Goal: Task Accomplishment & Management: Manage account settings

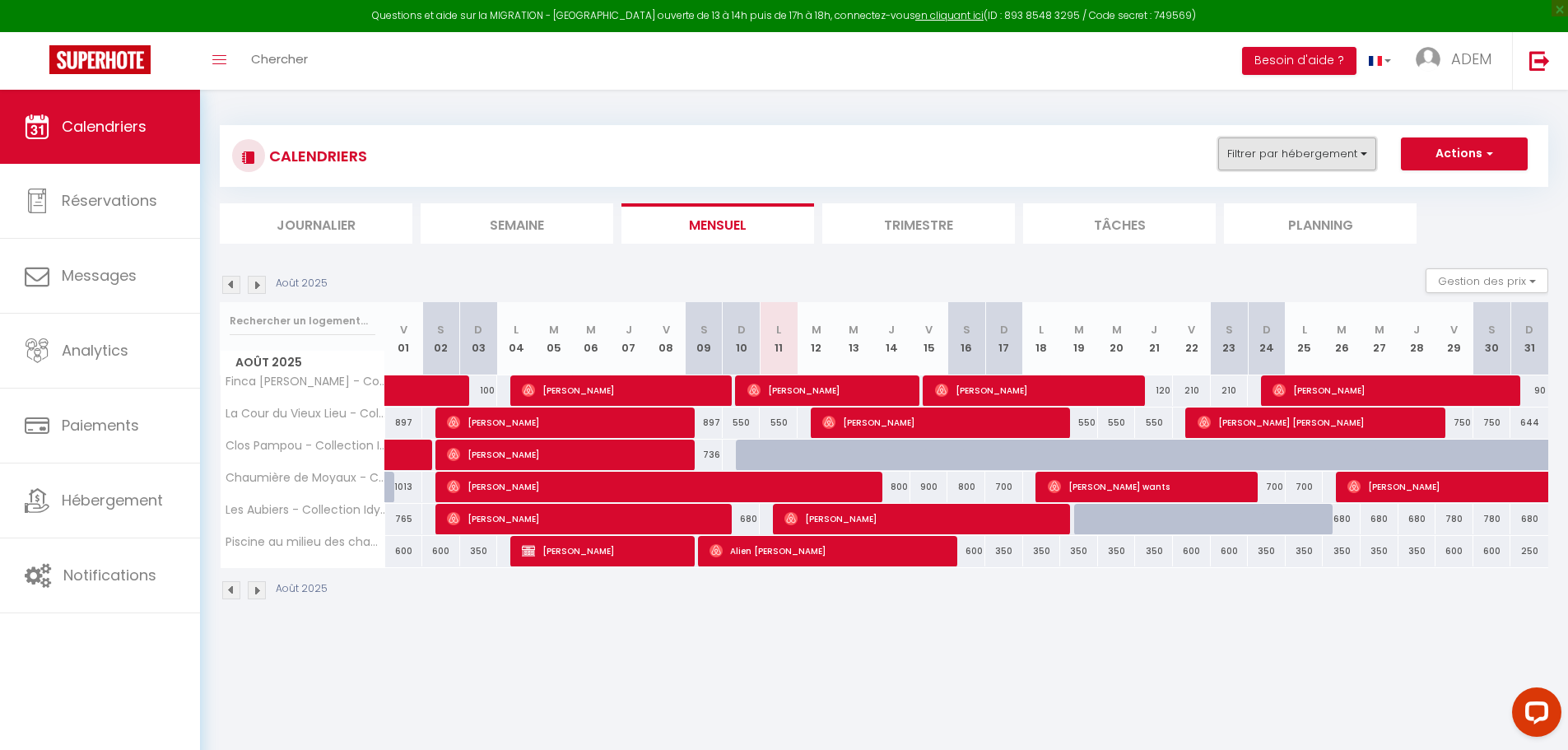
click at [1291, 160] on button "Filtrer par hébergement" at bounding box center [1297, 154] width 158 height 33
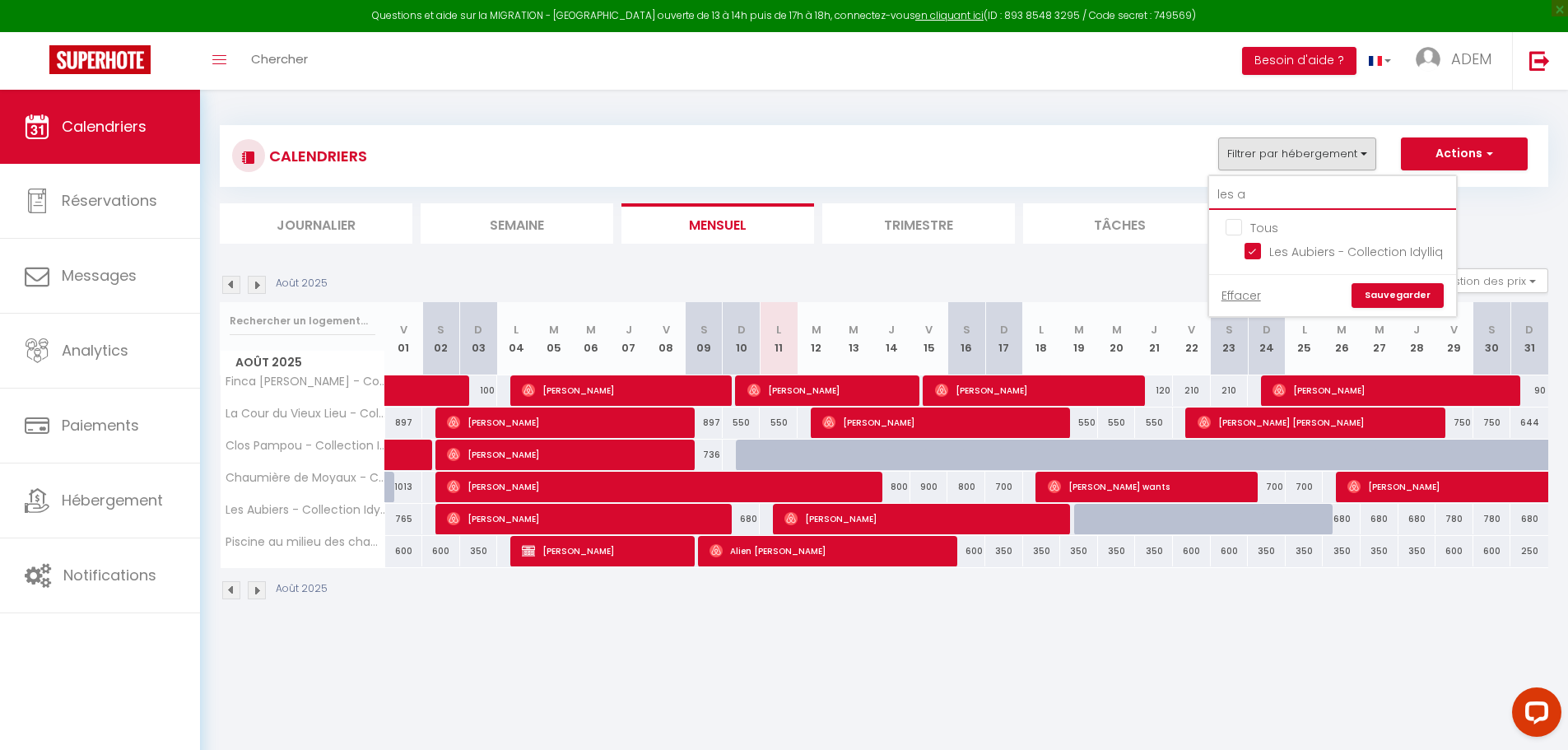
drag, startPoint x: 1262, startPoint y: 188, endPoint x: 1223, endPoint y: 189, distance: 39.0
click at [1223, 189] on input "les a" at bounding box center [1333, 195] width 247 height 30
type input "la"
checkbox input "false"
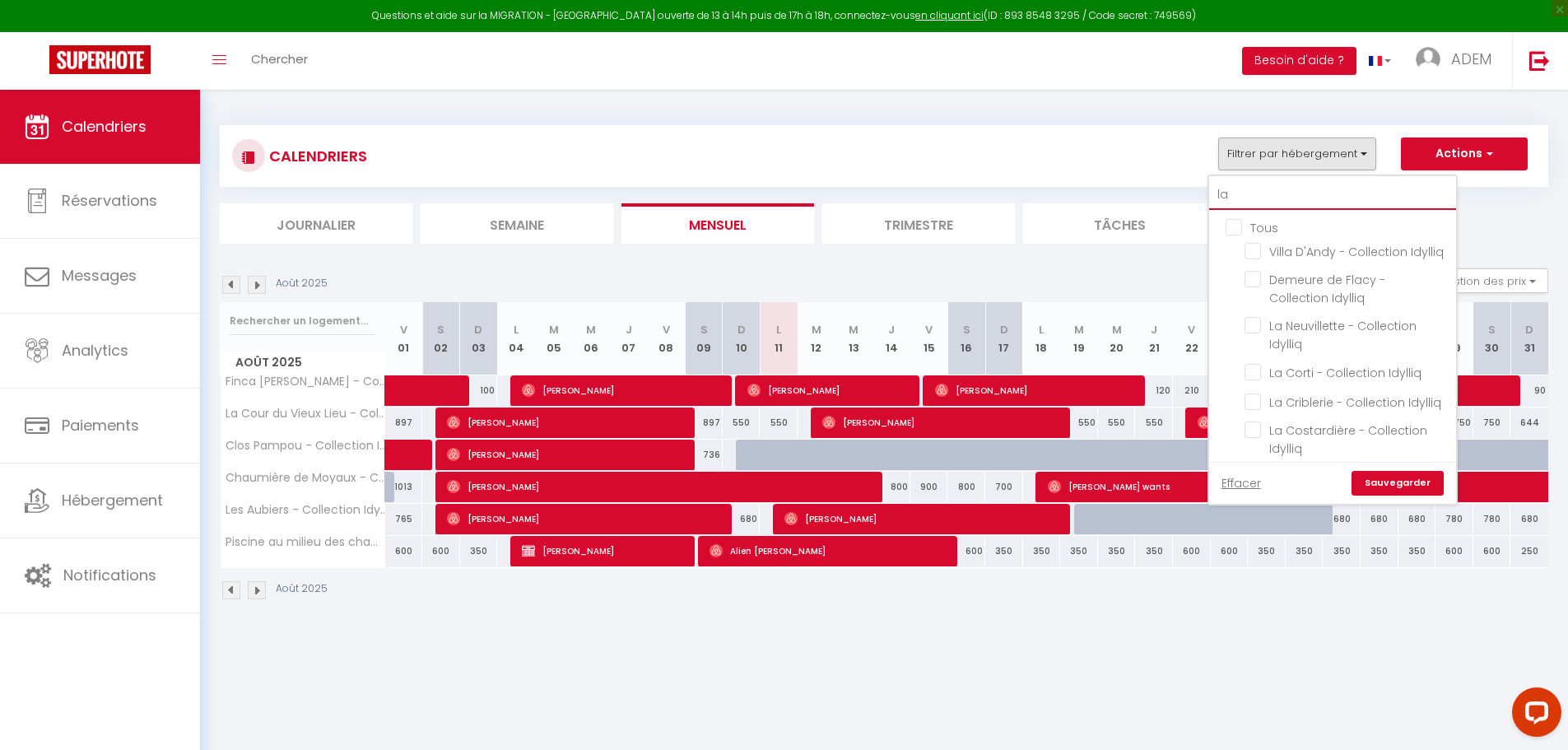
type input "la"
checkbox input "false"
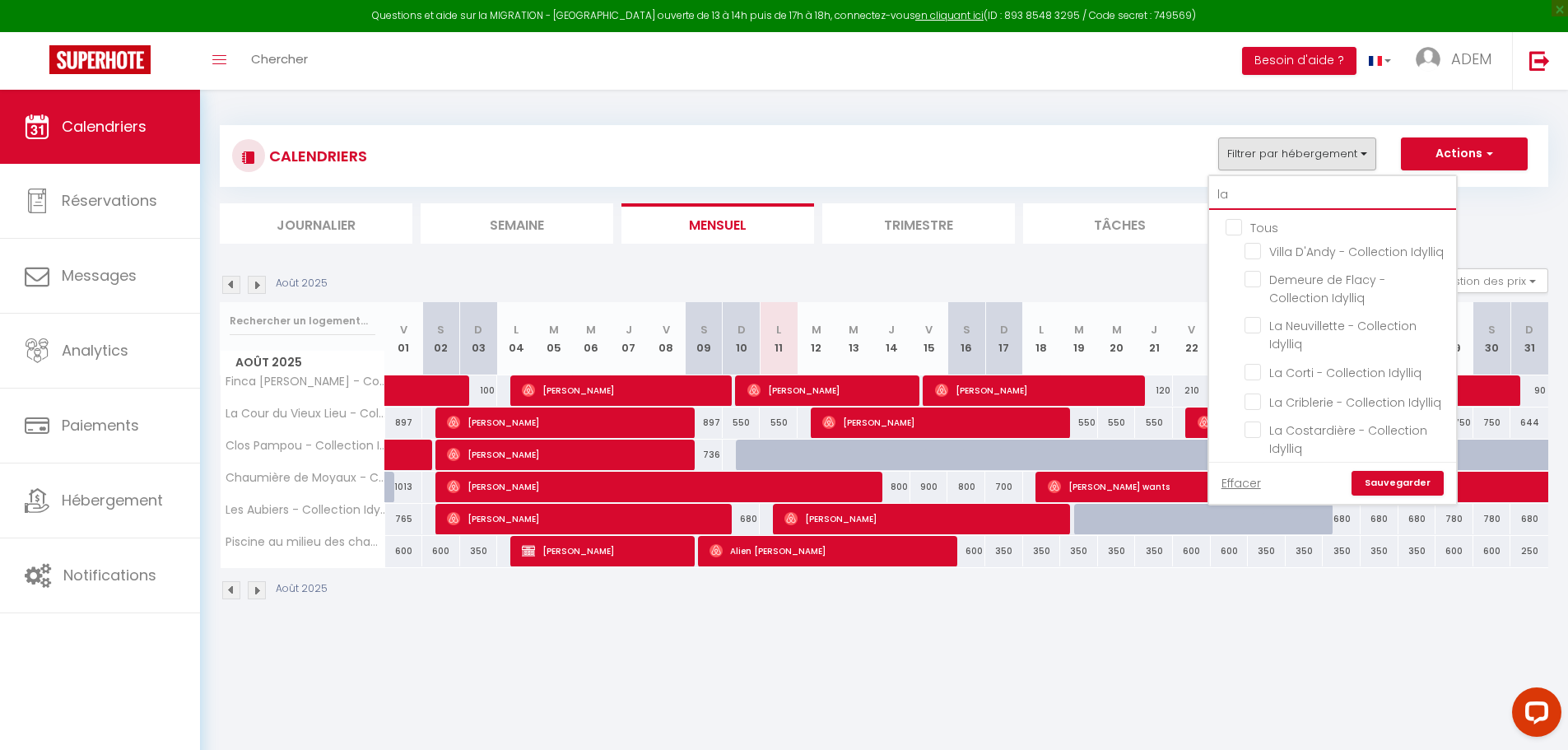
checkbox input "false"
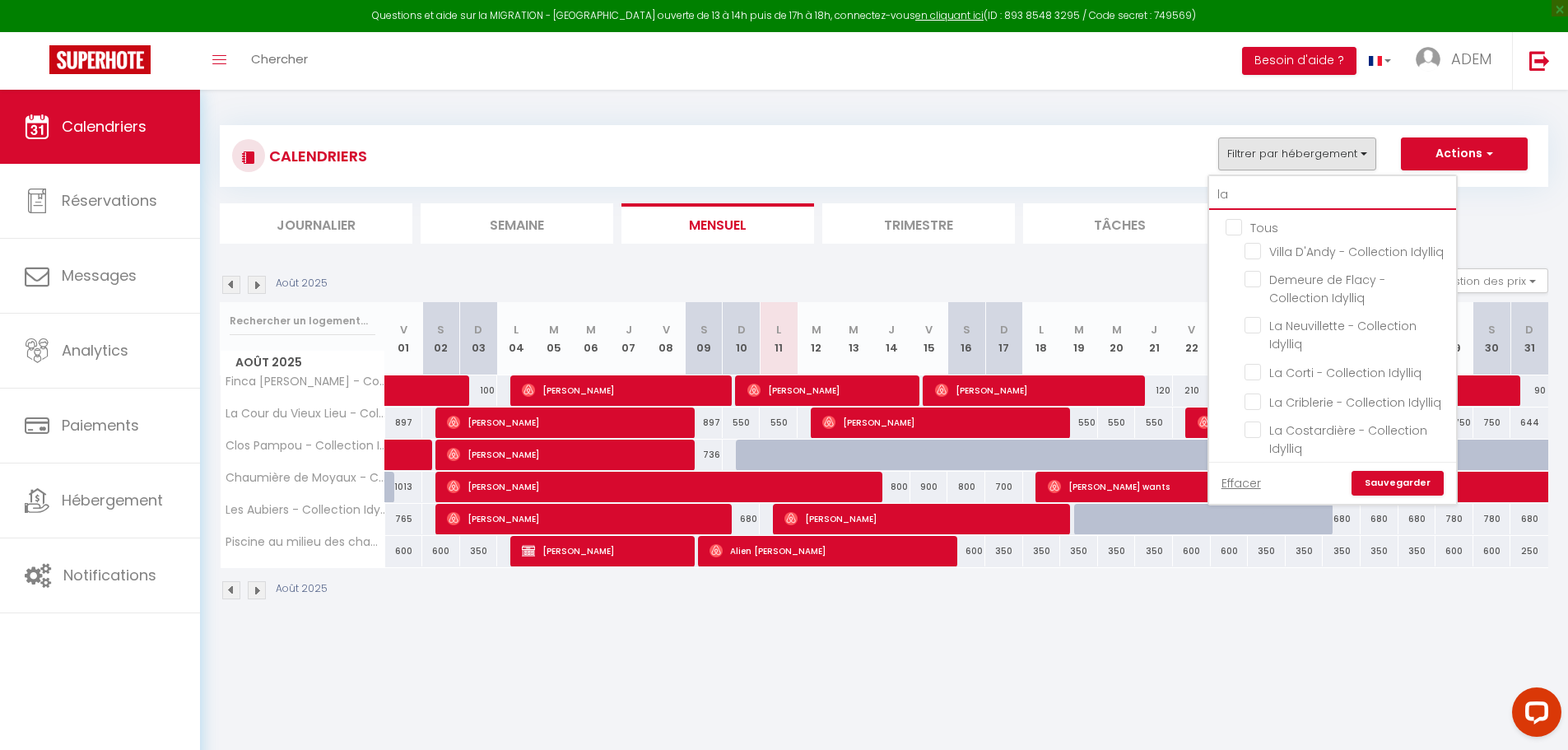
checkbox input "true"
checkbox input "false"
type input "la c"
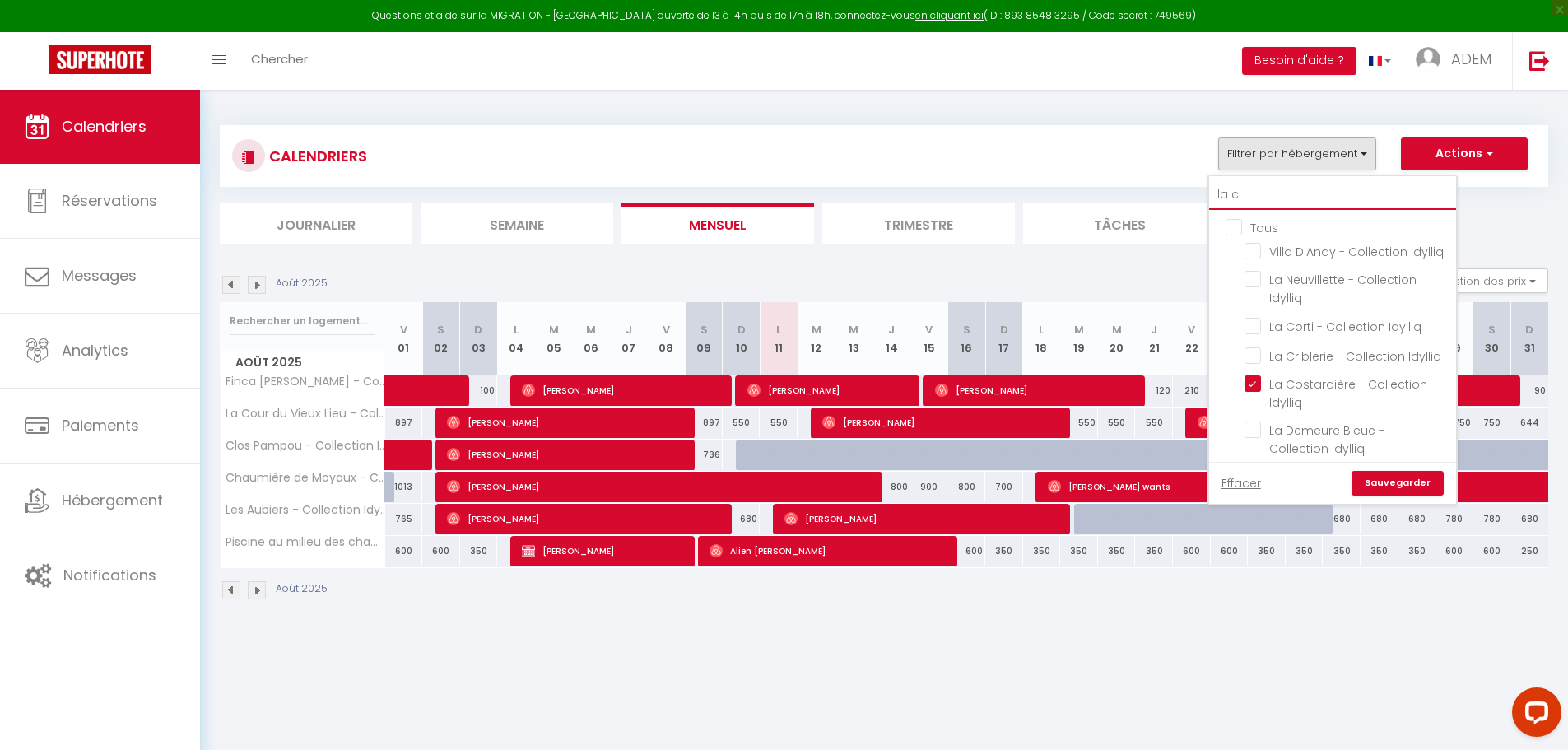
checkbox input "false"
checkbox input "true"
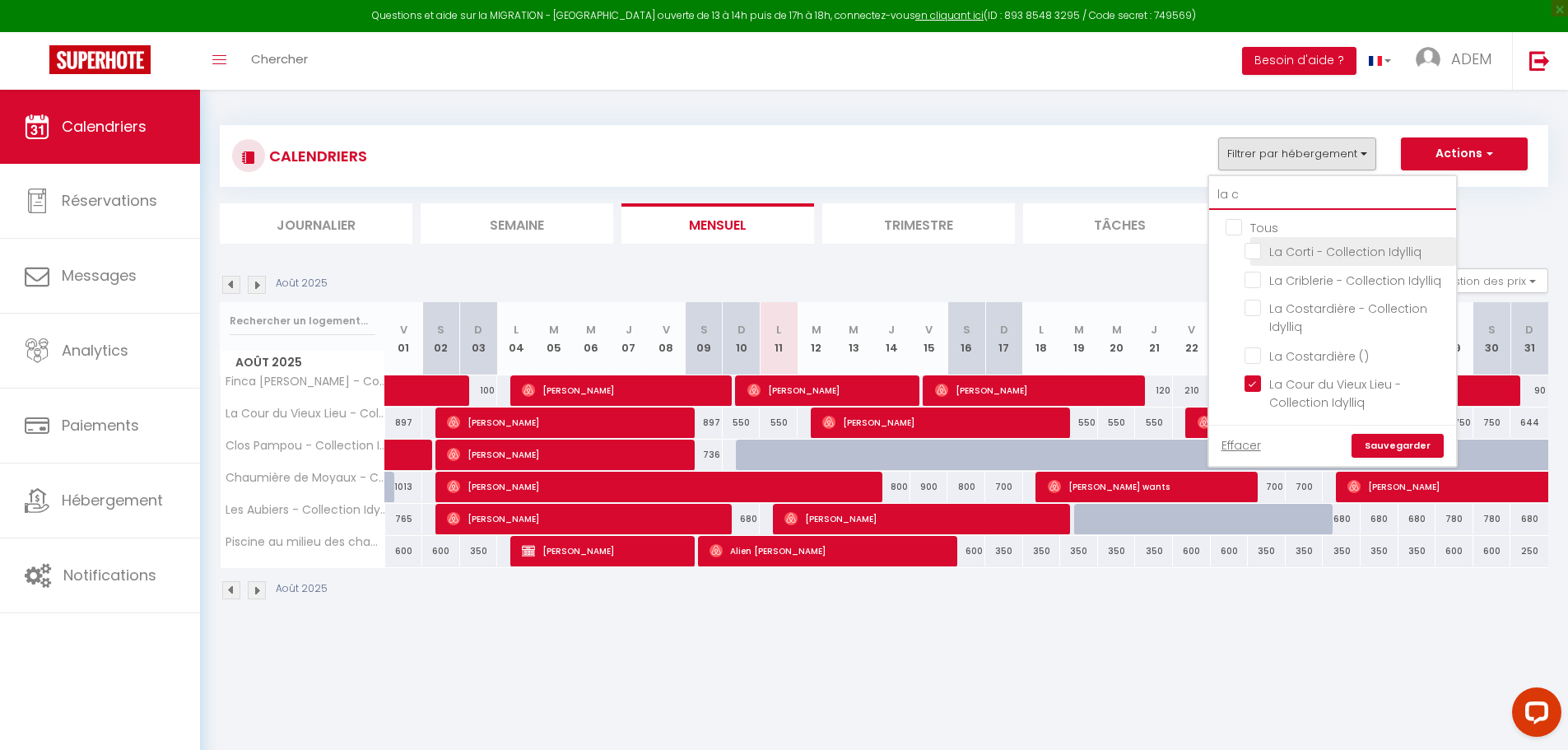
type input "la c"
click at [1261, 244] on input "La Corti - Collection Idylliq" at bounding box center [1347, 250] width 206 height 17
checkbox input "true"
checkbox input "false"
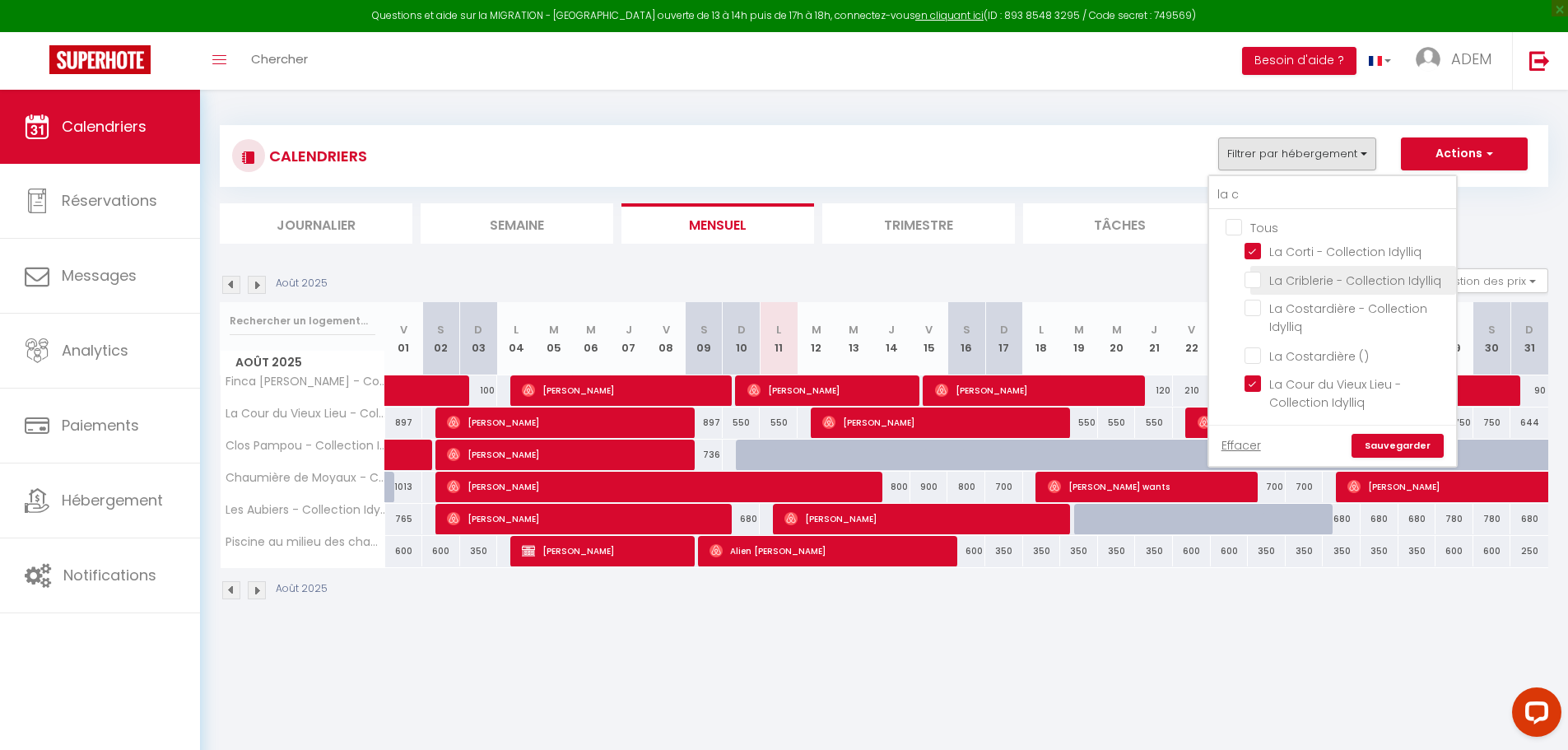
checkbox input "false"
click at [1251, 380] on input "La Cour du Vieux Lieu - Collection Idylliq" at bounding box center [1347, 383] width 206 height 17
checkbox input "false"
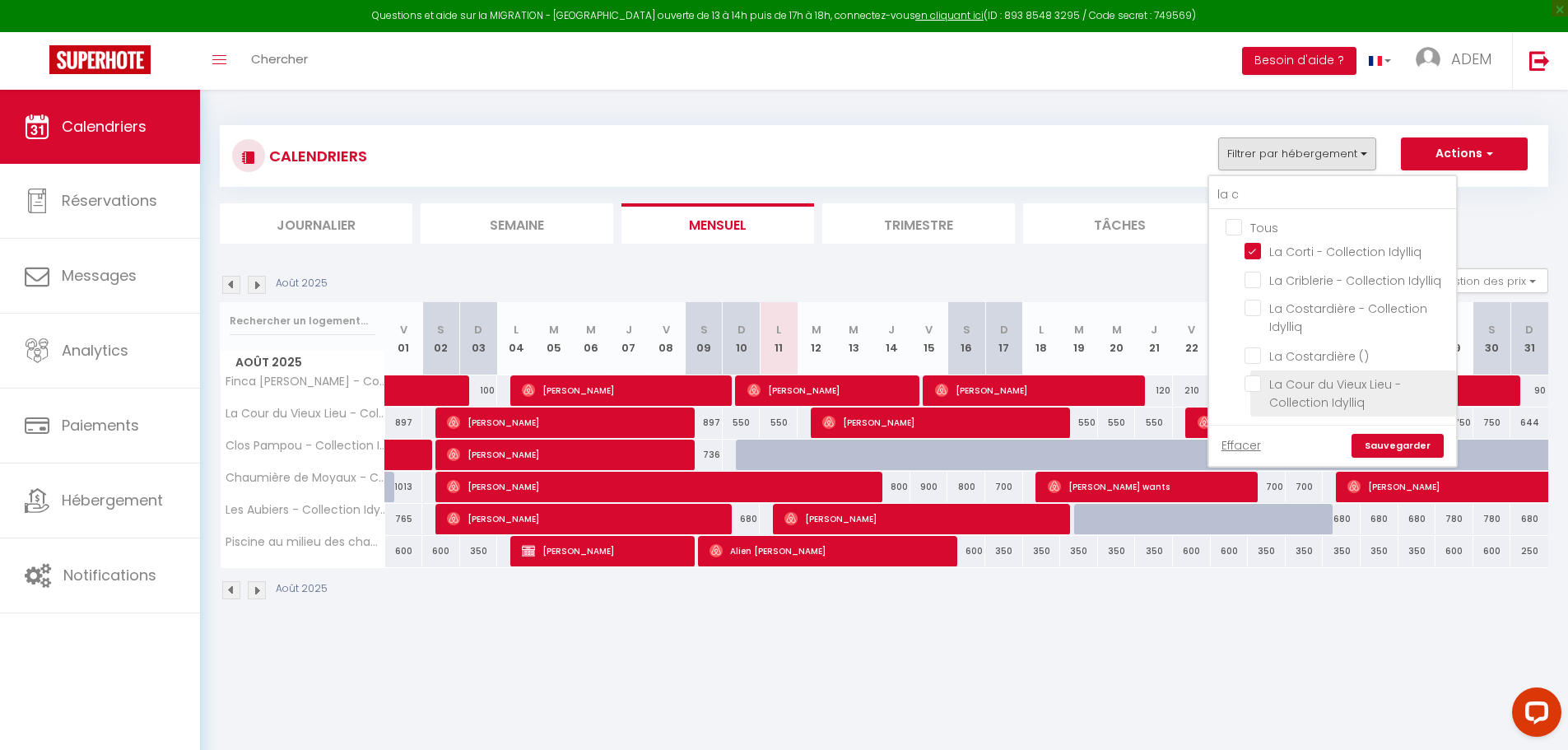
checkbox input "false"
click at [1382, 448] on link "Sauvegarder" at bounding box center [1398, 446] width 92 height 25
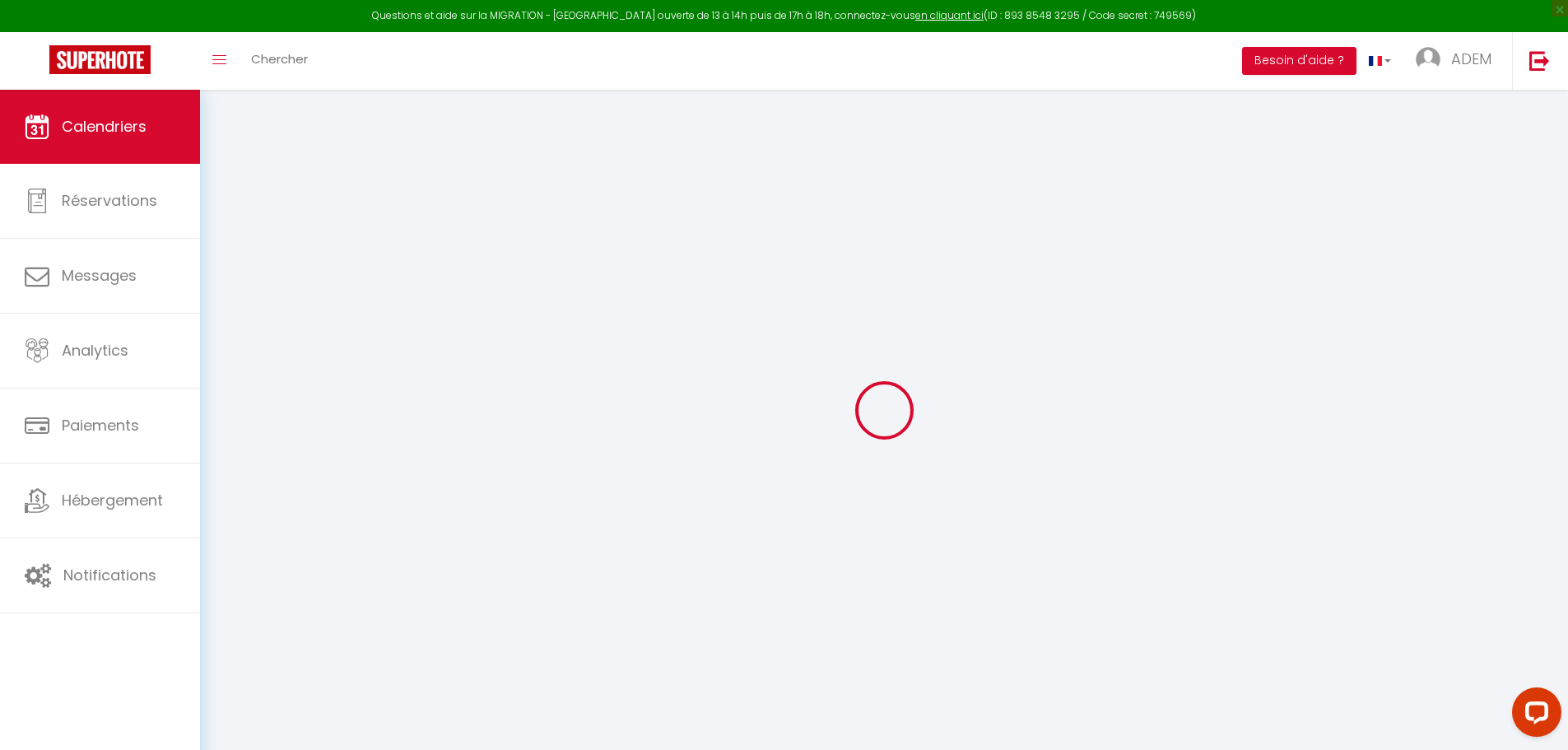
select select "0"
select select "31460"
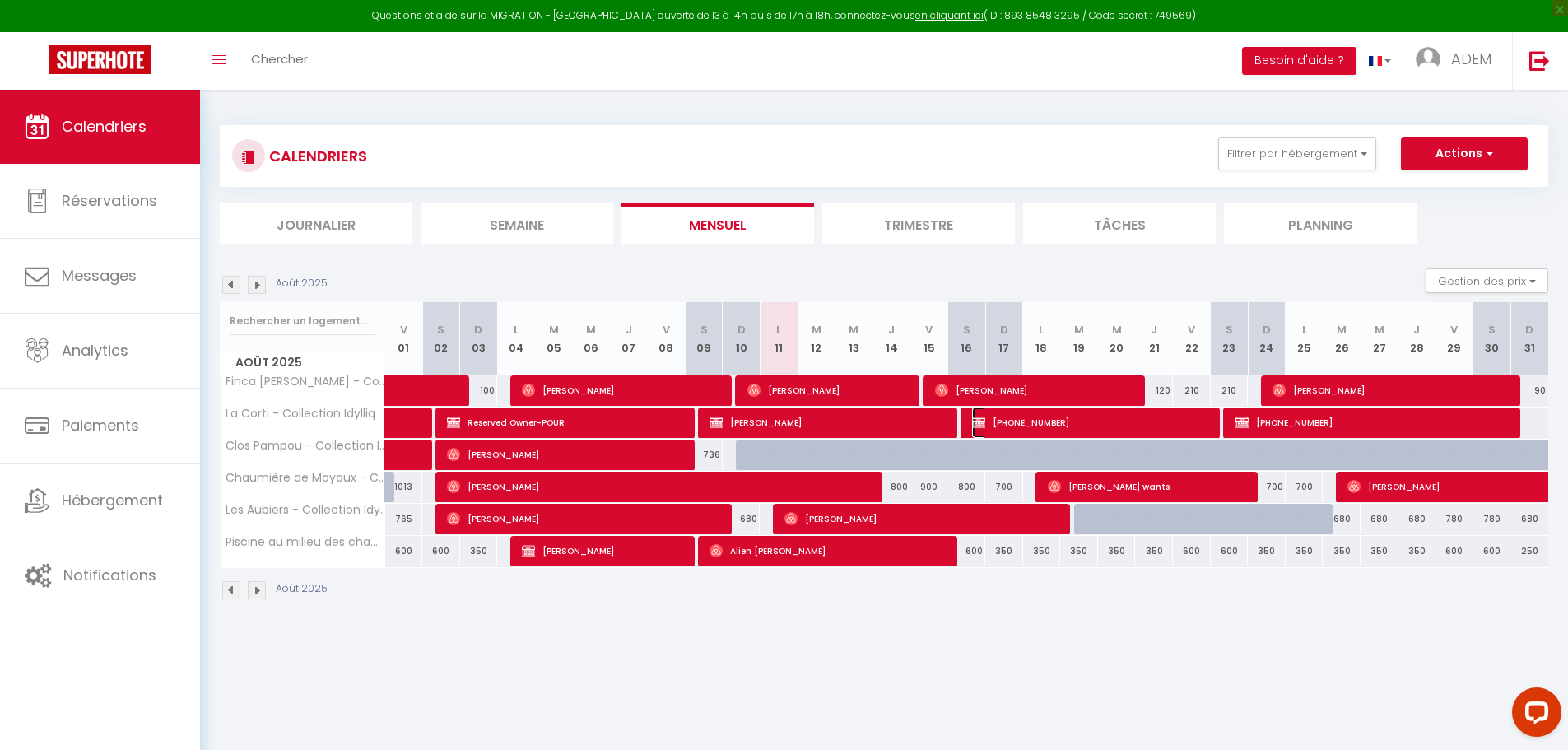
click at [1023, 413] on span "[PHONE_NUMBER]" at bounding box center [1092, 421] width 239 height 31
select select
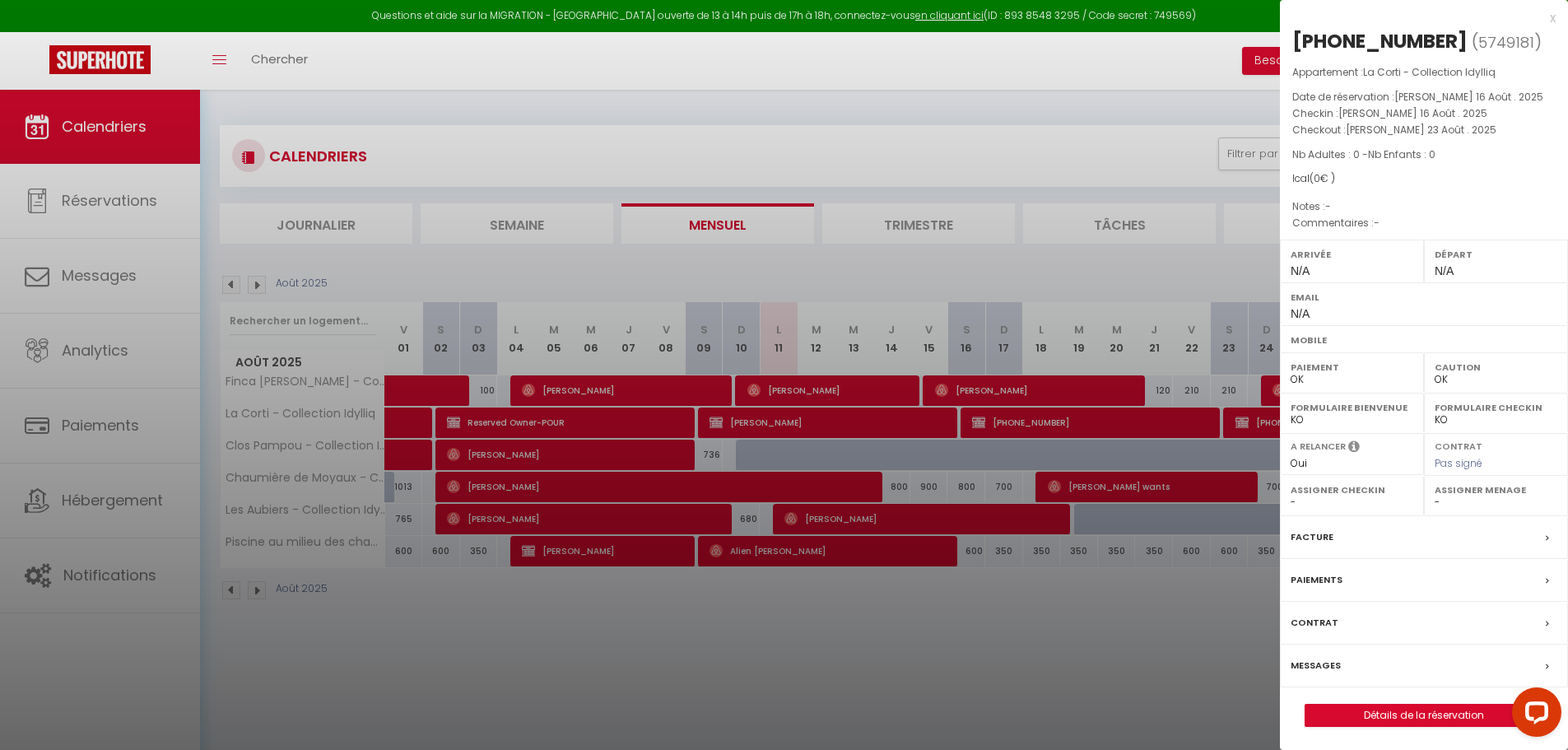
click at [1095, 597] on div at bounding box center [784, 375] width 1568 height 750
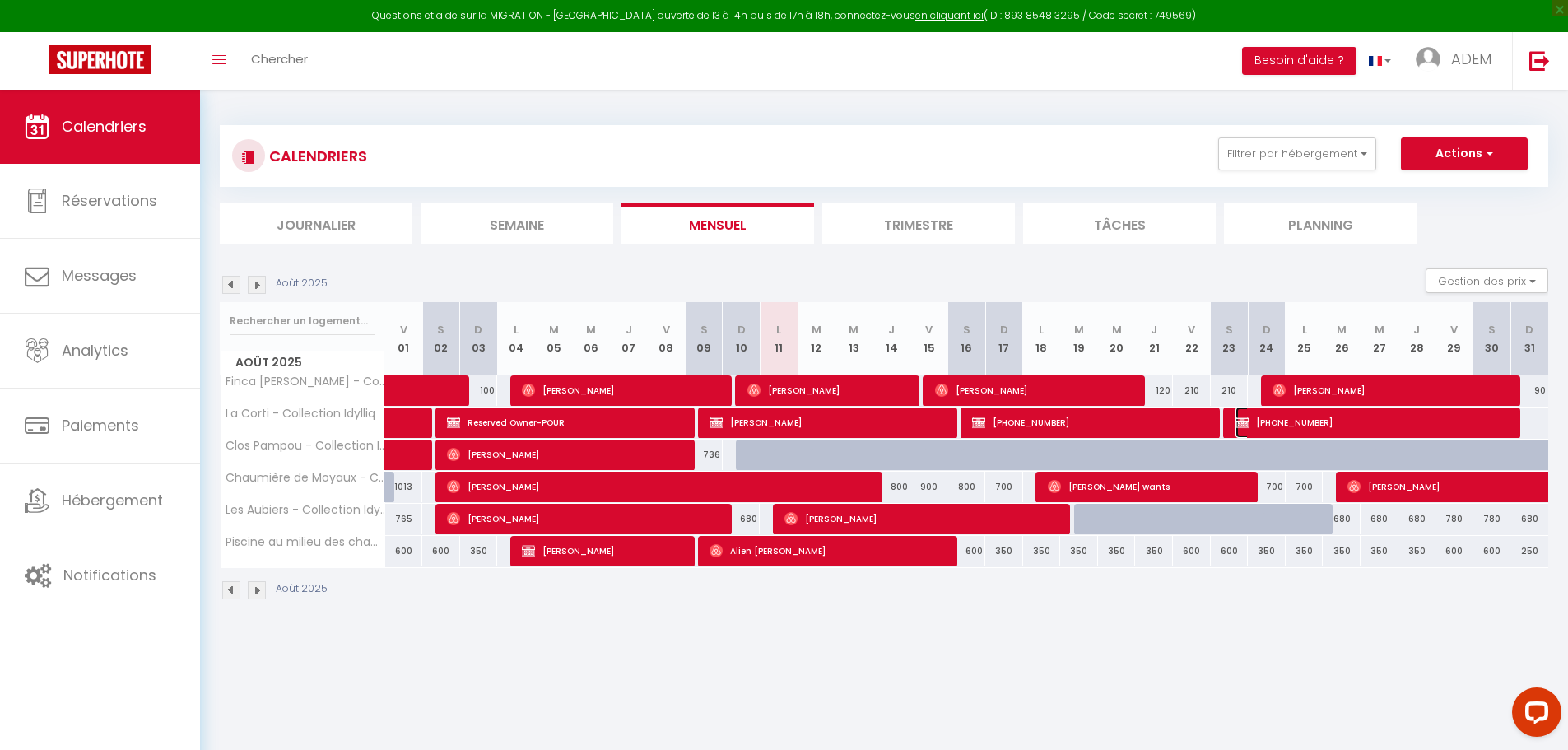
click at [1248, 423] on img at bounding box center [1242, 422] width 13 height 13
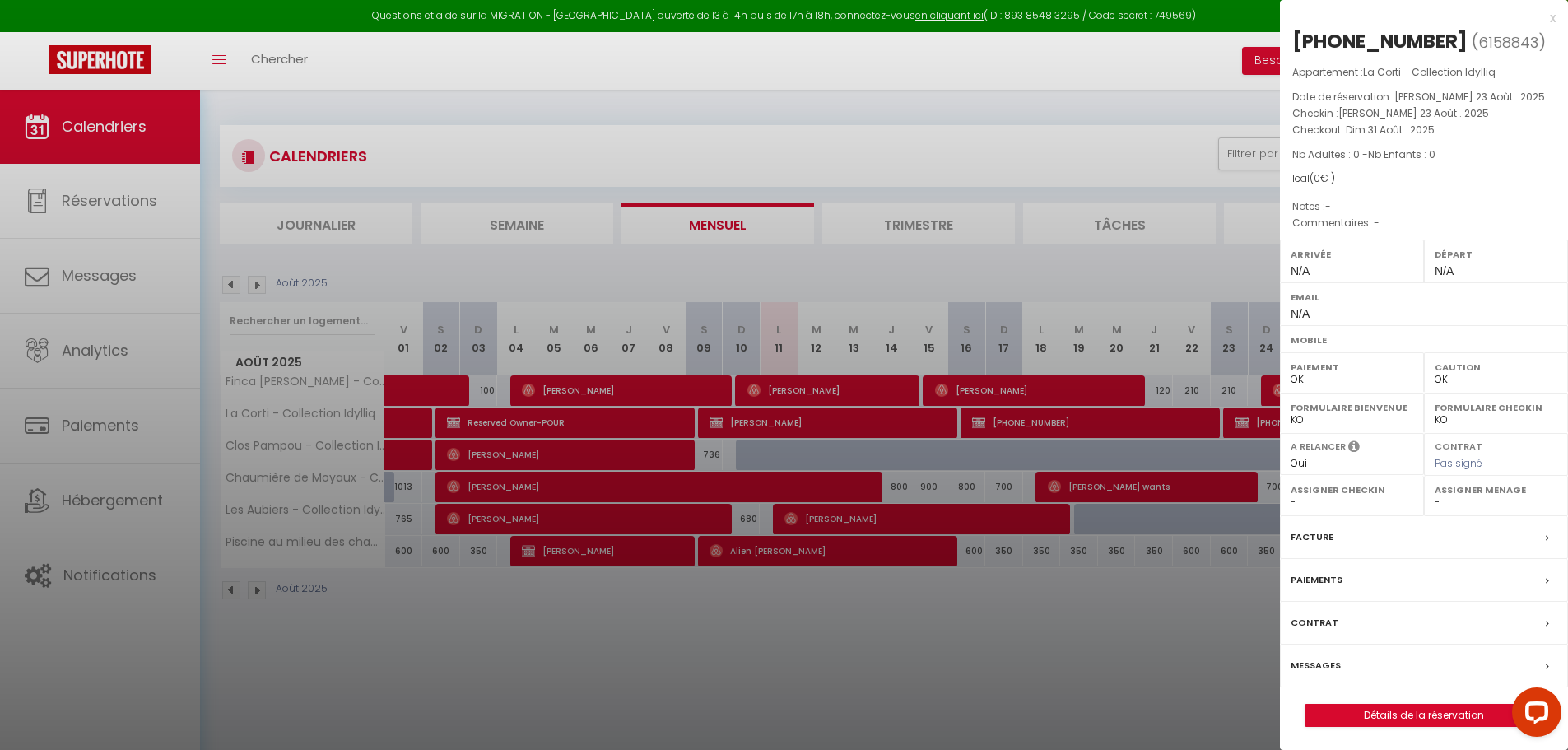
click at [1166, 554] on div at bounding box center [784, 375] width 1568 height 750
